Goal: Browse casually: Explore the website without a specific task or goal

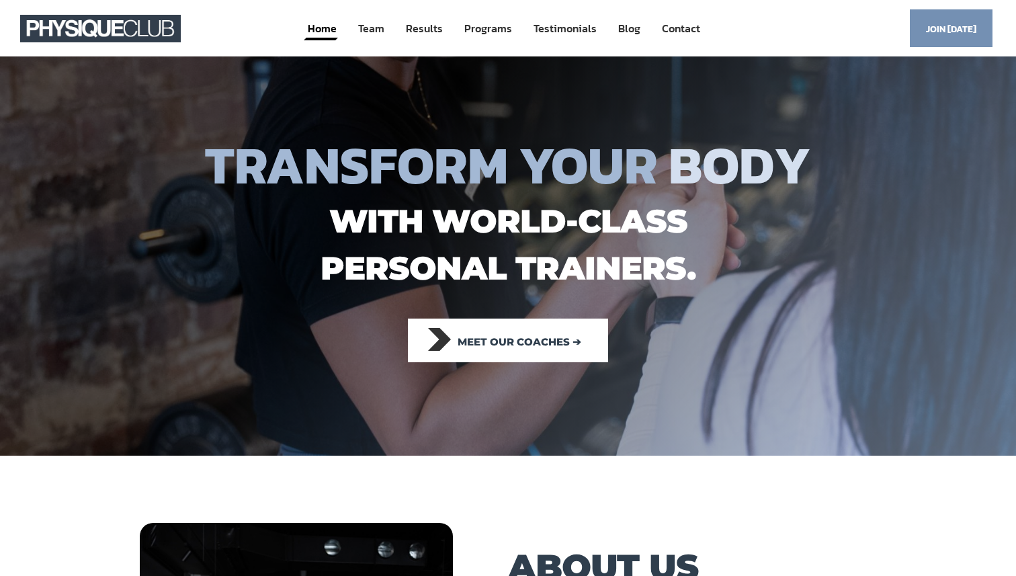
drag, startPoint x: 695, startPoint y: 166, endPoint x: 647, endPoint y: 162, distance: 48.5
click at [798, 161] on span "B O D Y M I N D L I F E" at bounding box center [739, 165] width 143 height 47
drag, startPoint x: 722, startPoint y: 173, endPoint x: 861, endPoint y: 178, distance: 139.2
click at [861, 178] on h1 "TRANSFORM YOUR B O D Y M I N D L I F E" at bounding box center [508, 165] width 846 height 47
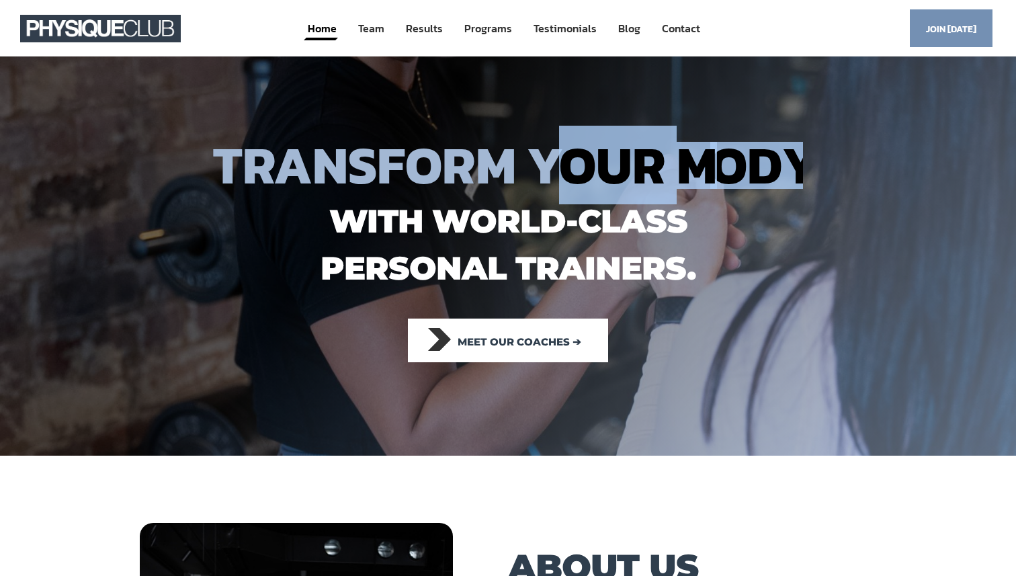
drag, startPoint x: 795, startPoint y: 180, endPoint x: 550, endPoint y: 159, distance: 246.2
click at [550, 159] on h1 "TRANSFORM YOUR B O D Y M I N D L I F E" at bounding box center [508, 165] width 846 height 47
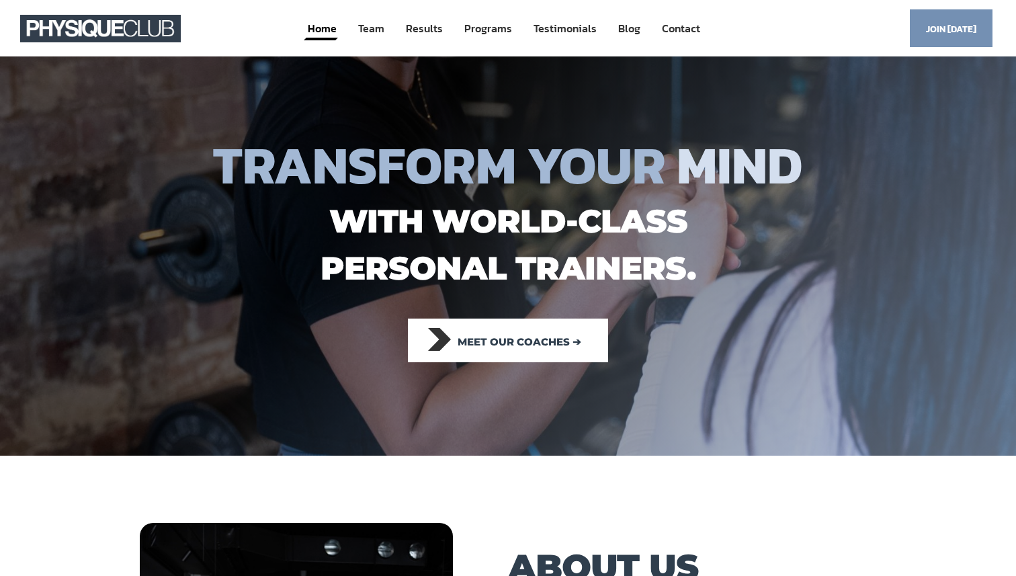
drag, startPoint x: 679, startPoint y: 128, endPoint x: 685, endPoint y: 139, distance: 12.0
click at [679, 130] on div "TRANSFORM YOUR B O D Y M I N D L I F E" at bounding box center [508, 157] width 846 height 94
drag, startPoint x: 705, startPoint y: 177, endPoint x: 781, endPoint y: 193, distance: 78.3
click at [773, 194] on div "TRANSFORM YOUR B O D Y M I N D L I F E" at bounding box center [508, 157] width 846 height 94
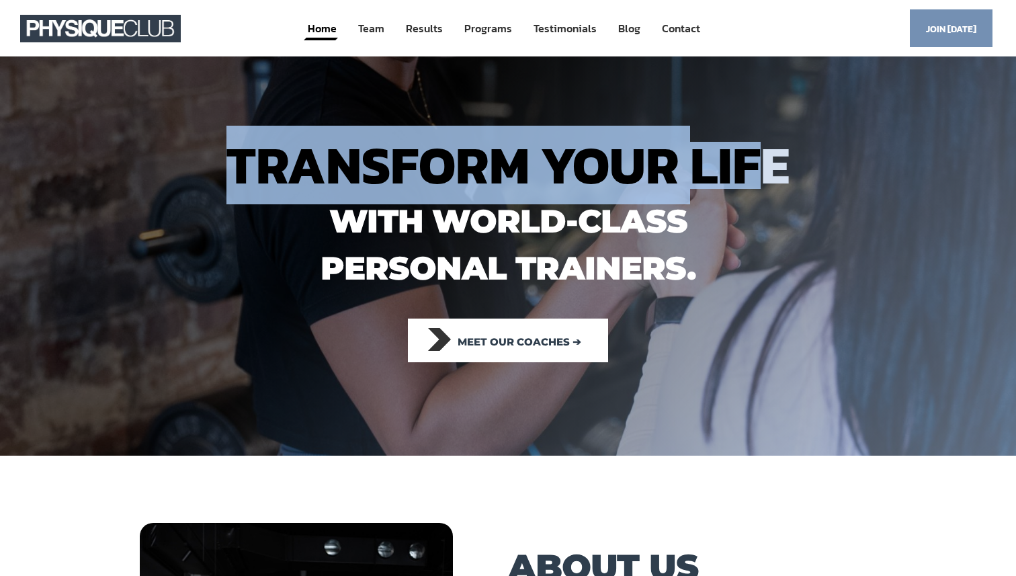
drag, startPoint x: 756, startPoint y: 138, endPoint x: 754, endPoint y: 153, distance: 14.9
click at [754, 148] on div "TRANSFORM YOUR B O D Y M I N D L I F E" at bounding box center [508, 157] width 846 height 94
drag, startPoint x: 639, startPoint y: 143, endPoint x: 597, endPoint y: 128, distance: 45.1
click at [639, 142] on span "TRANSFORM YOUR" at bounding box center [452, 165] width 453 height 79
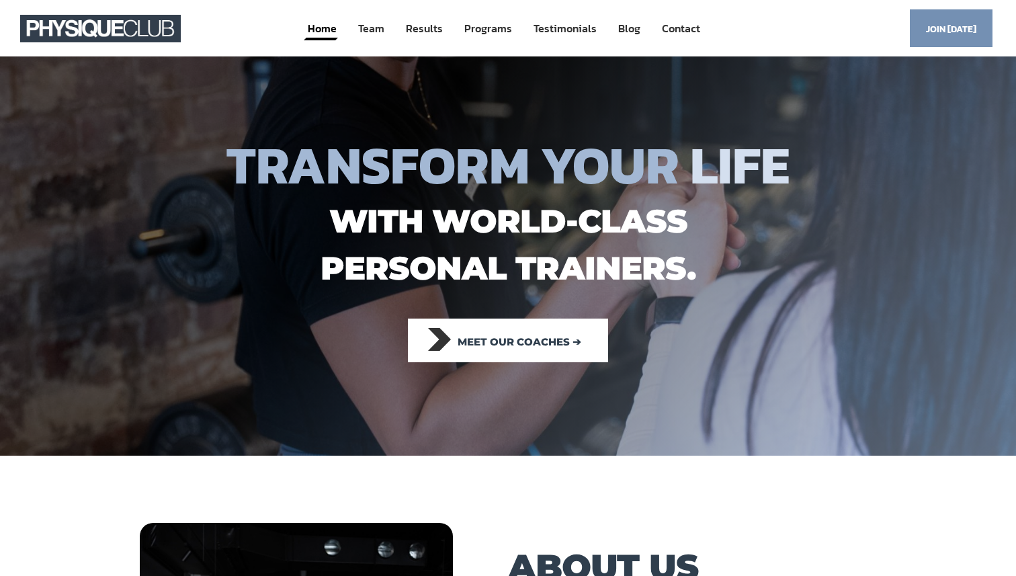
click at [536, 97] on div at bounding box center [508, 255] width 1016 height 399
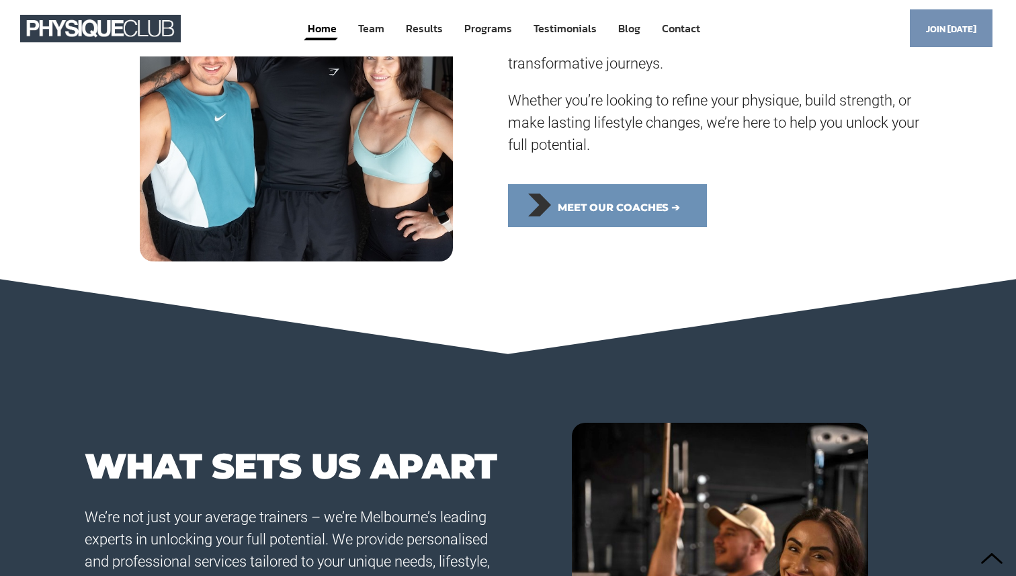
scroll to position [617, 0]
